Goal: Transaction & Acquisition: Purchase product/service

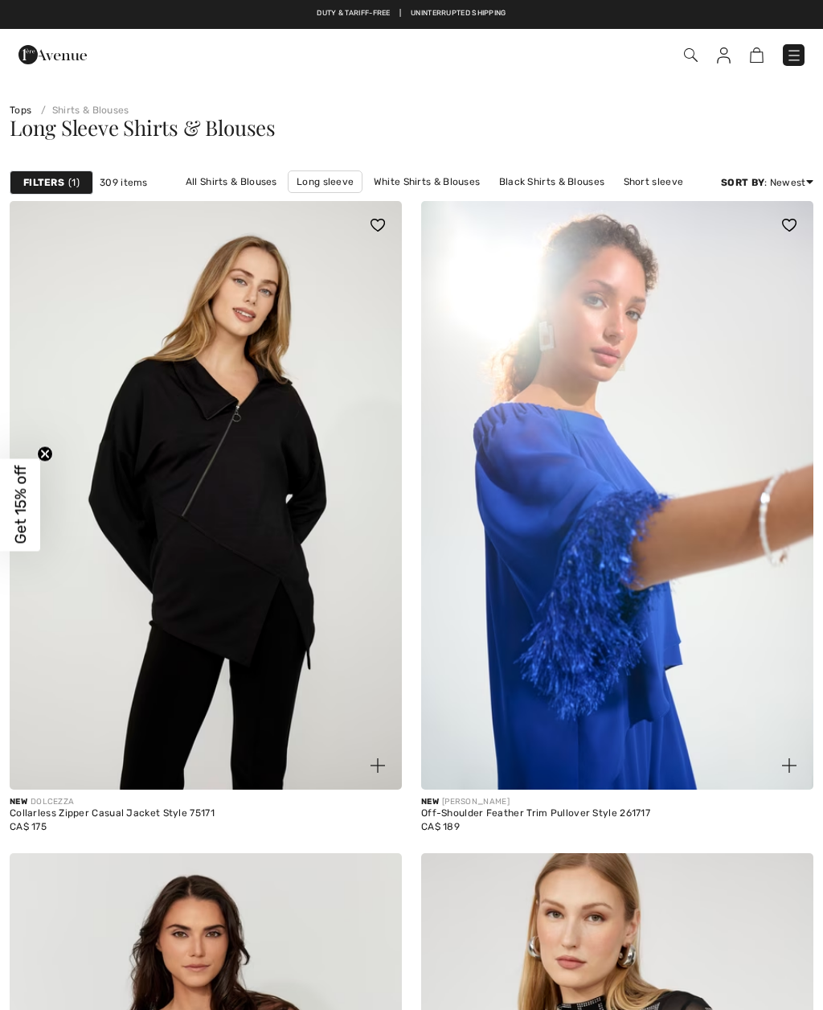
checkbox input "true"
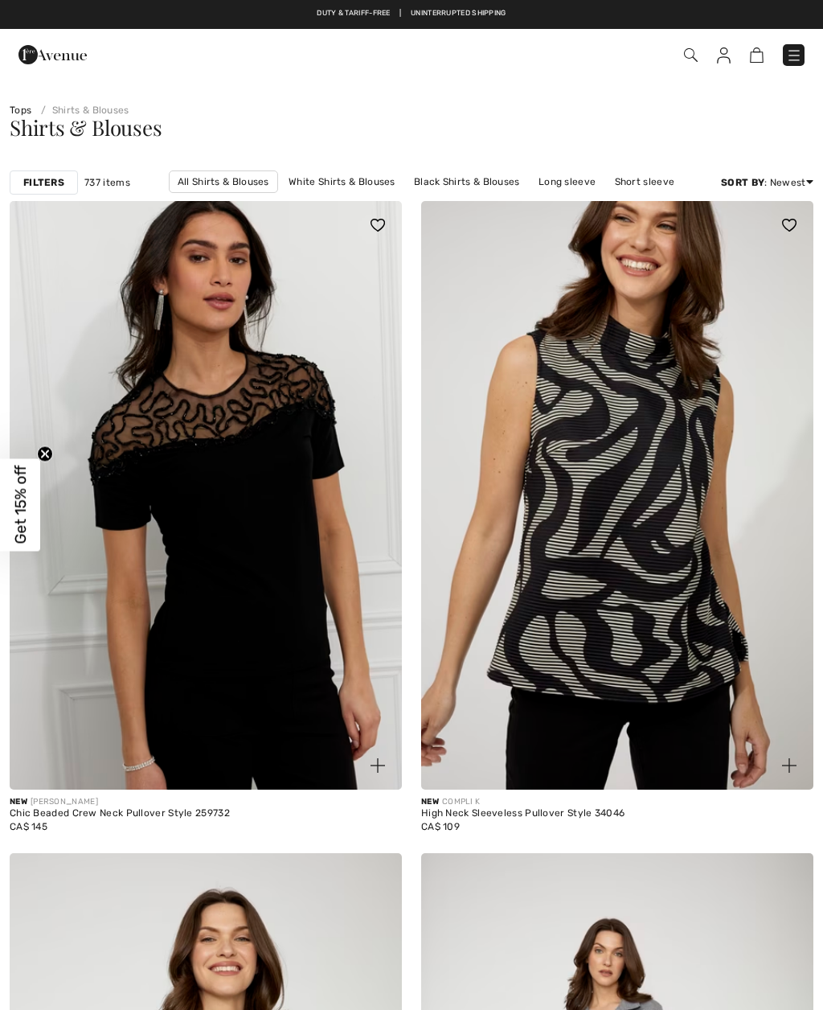
checkbox input "true"
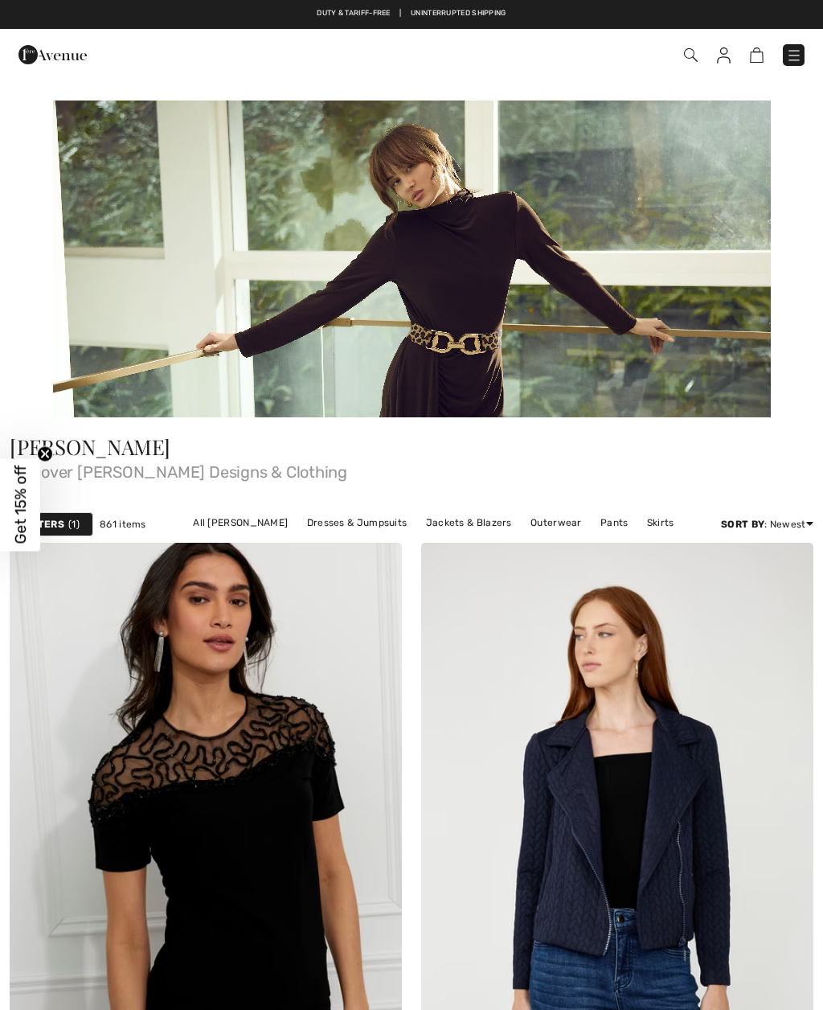
checkbox input "true"
click at [464, 525] on link "Jackets & Blazers" at bounding box center [469, 522] width 102 height 21
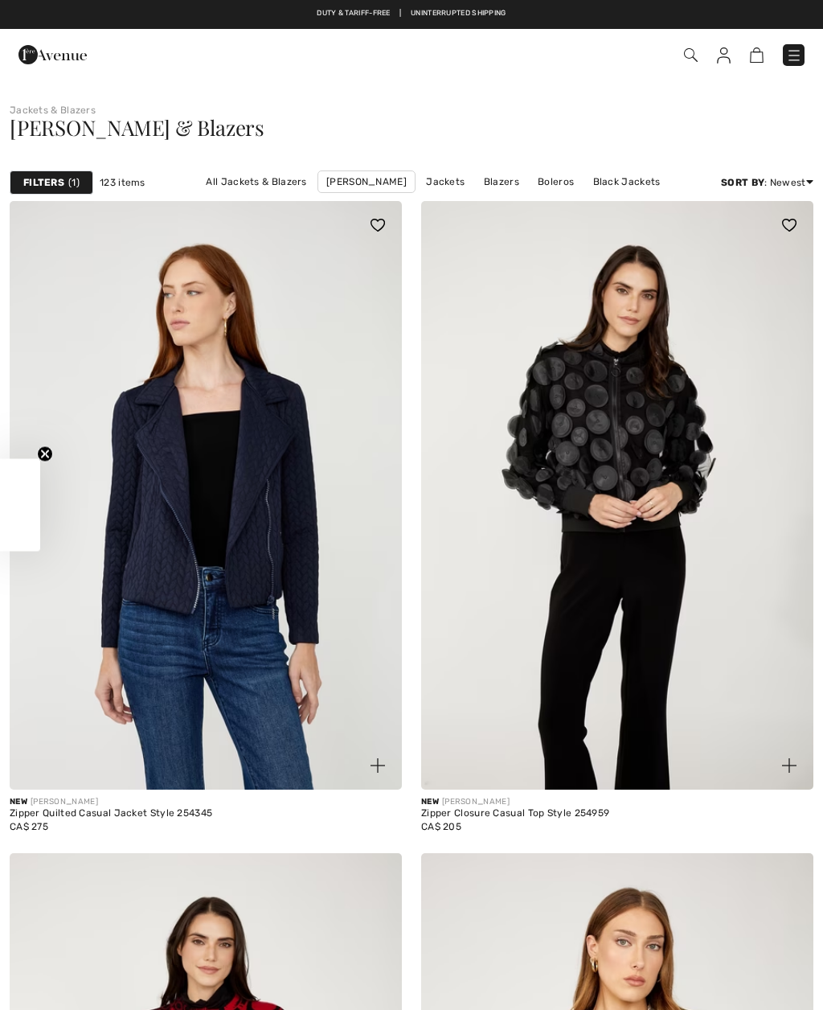
checkbox input "true"
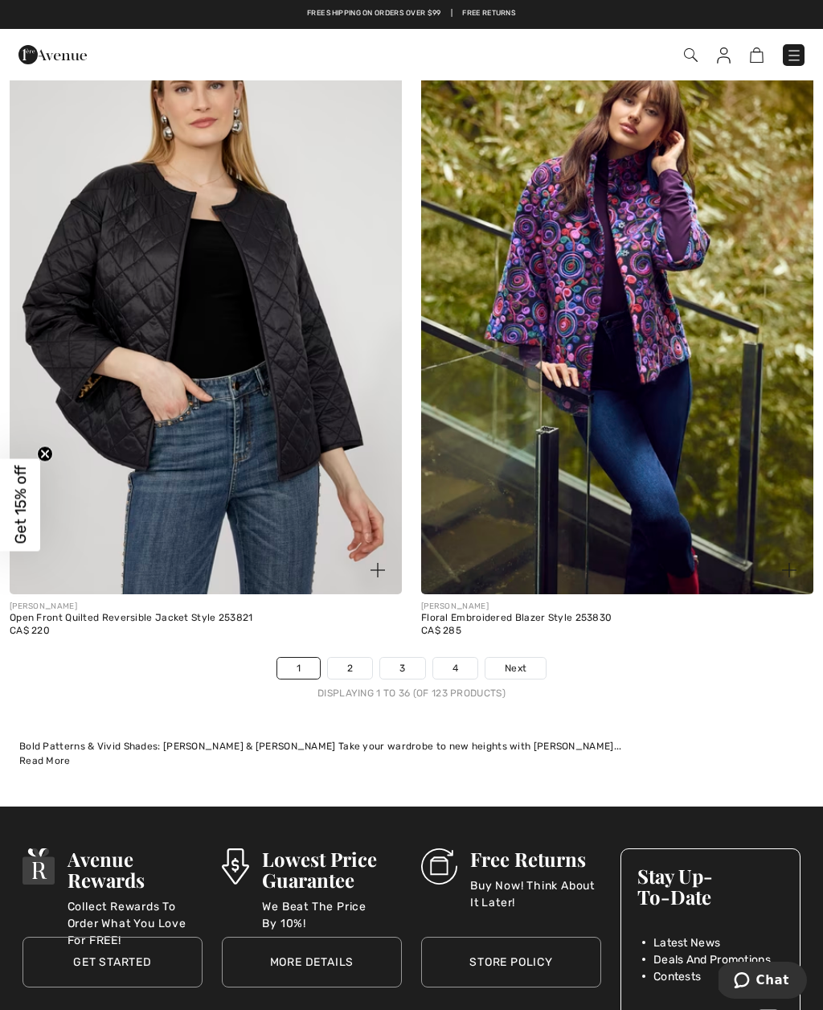
scroll to position [11651, 0]
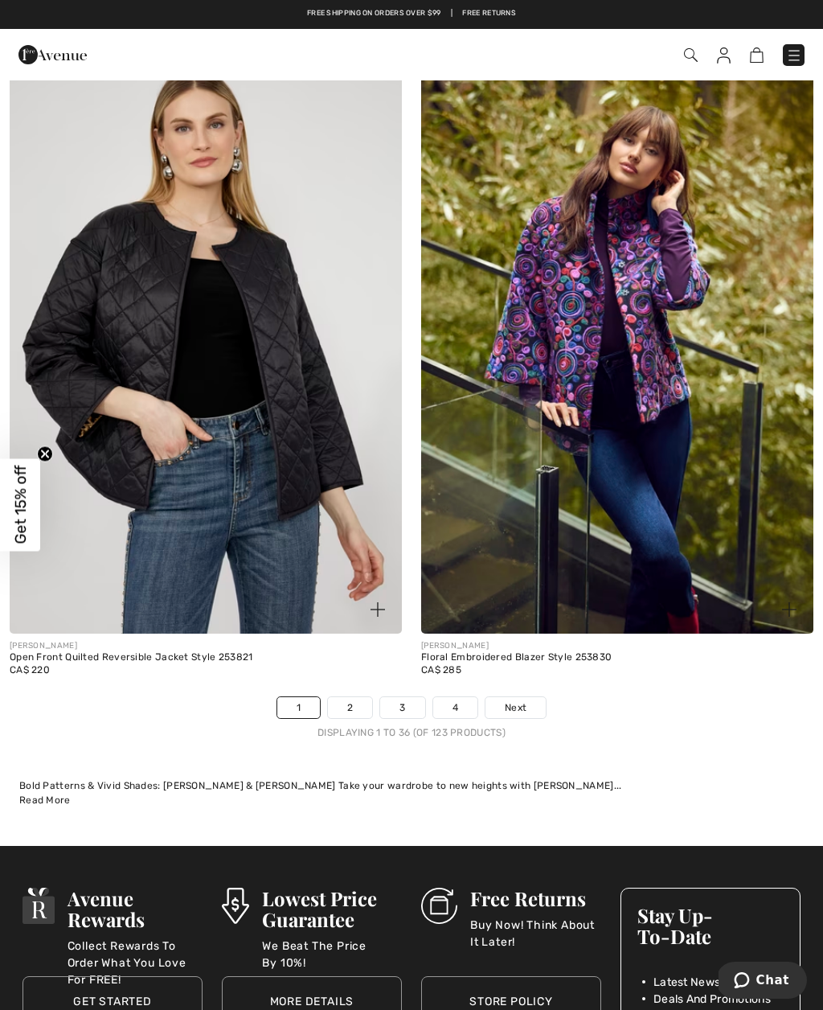
click at [528, 697] on link "Next" at bounding box center [516, 707] width 60 height 21
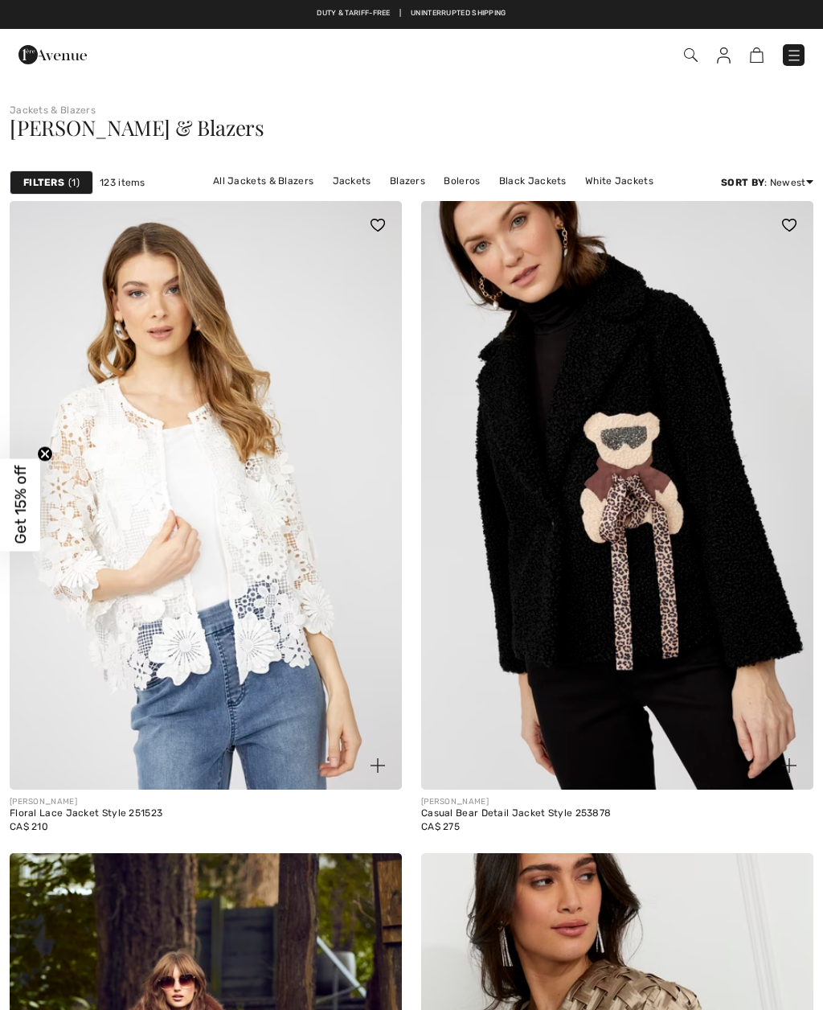
checkbox input "true"
